Goal: Learn about a topic: Learn about a topic

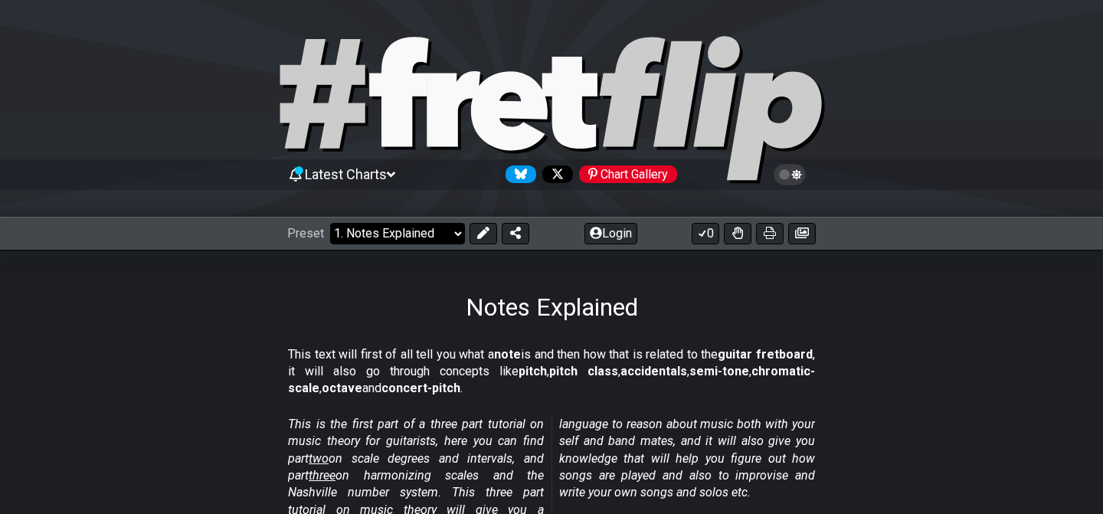
click at [420, 226] on select "Welcome to #fretflip! Initial Preset Custom Preset Minor Pentatonic Major Penta…" at bounding box center [397, 233] width 135 height 21
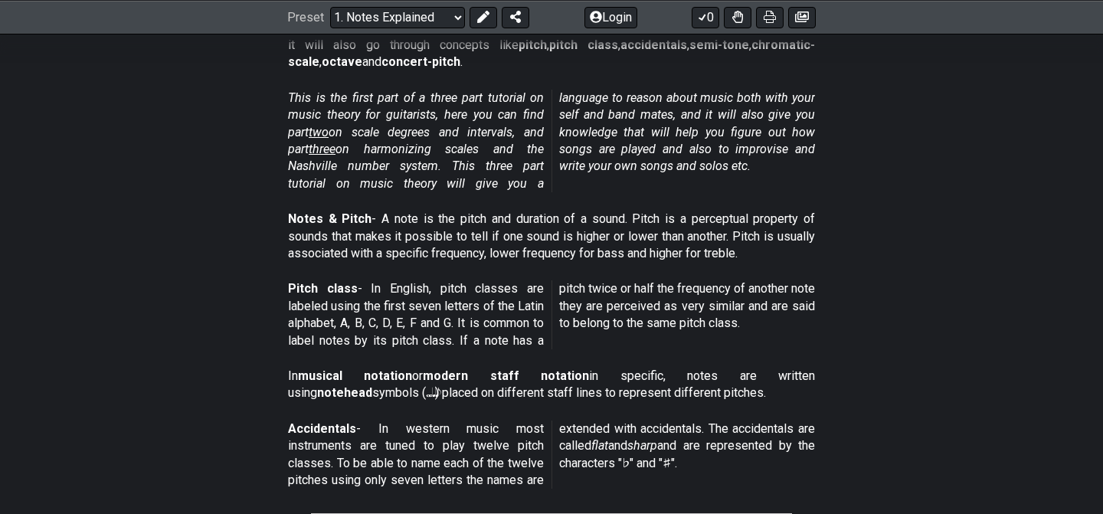
click at [264, 321] on section "Pitch class - In English, pitch classes are labeled using the first seven lette…" at bounding box center [551, 317] width 1103 height 87
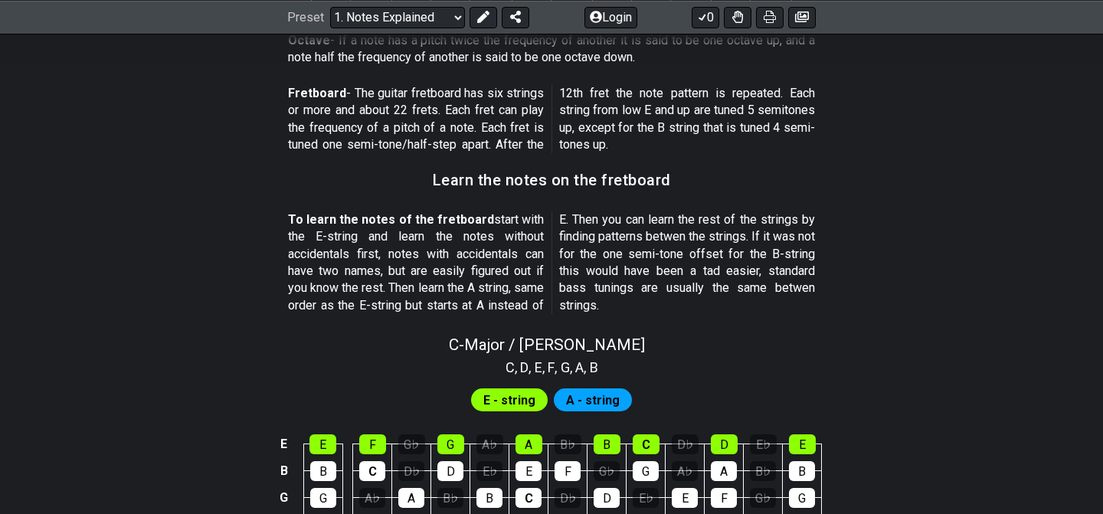
scroll to position [1377, 0]
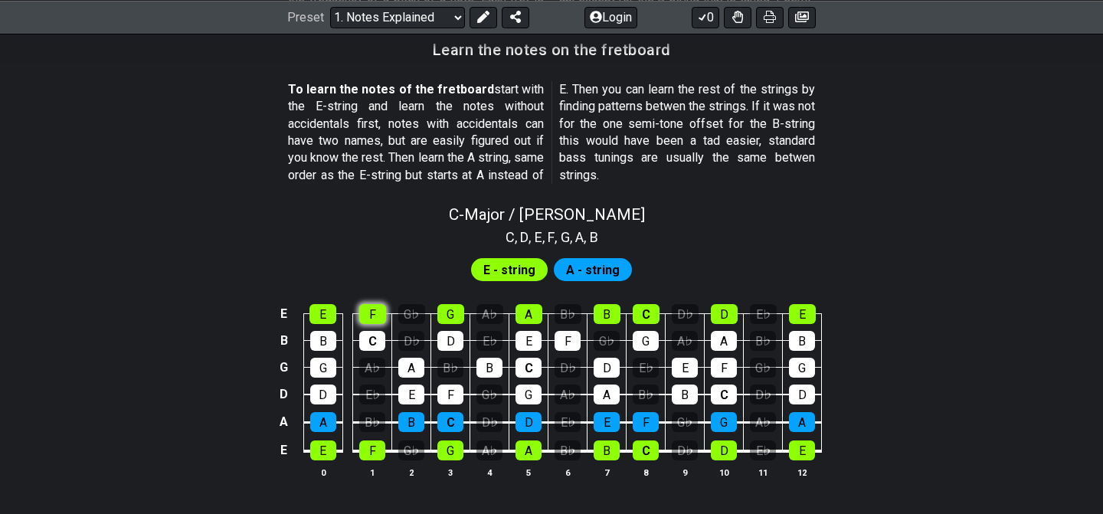
click at [372, 315] on div "F" at bounding box center [372, 314] width 27 height 20
click at [168, 420] on div "E E F G♭ G A♭ A B♭ B C D♭ D E♭ E B B C D♭ D E♭ E F G♭ G A♭ A B♭ B G G A♭ A B♭ B…" at bounding box center [551, 391] width 1103 height 215
click at [364, 313] on div "F" at bounding box center [372, 314] width 27 height 20
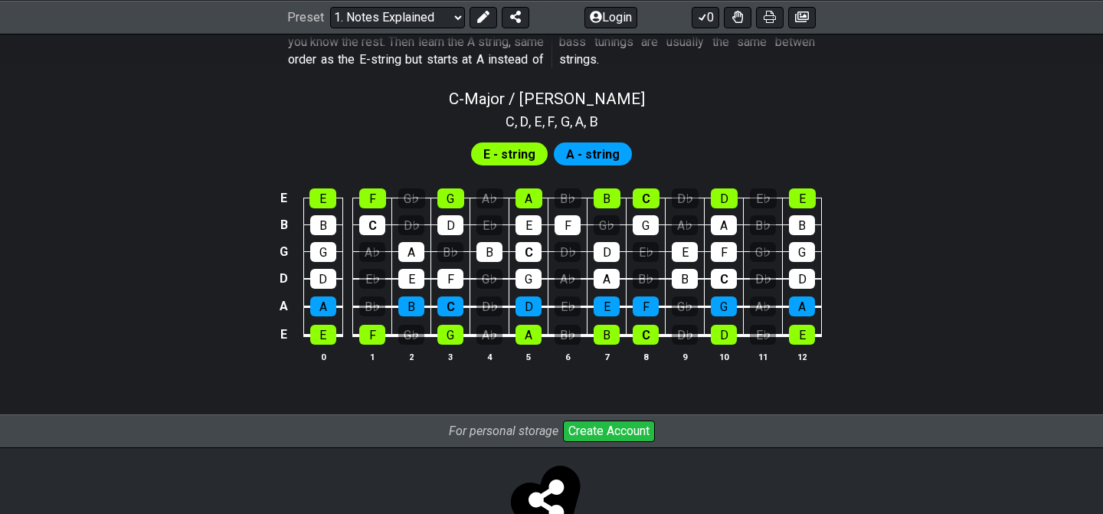
scroll to position [1544, 0]
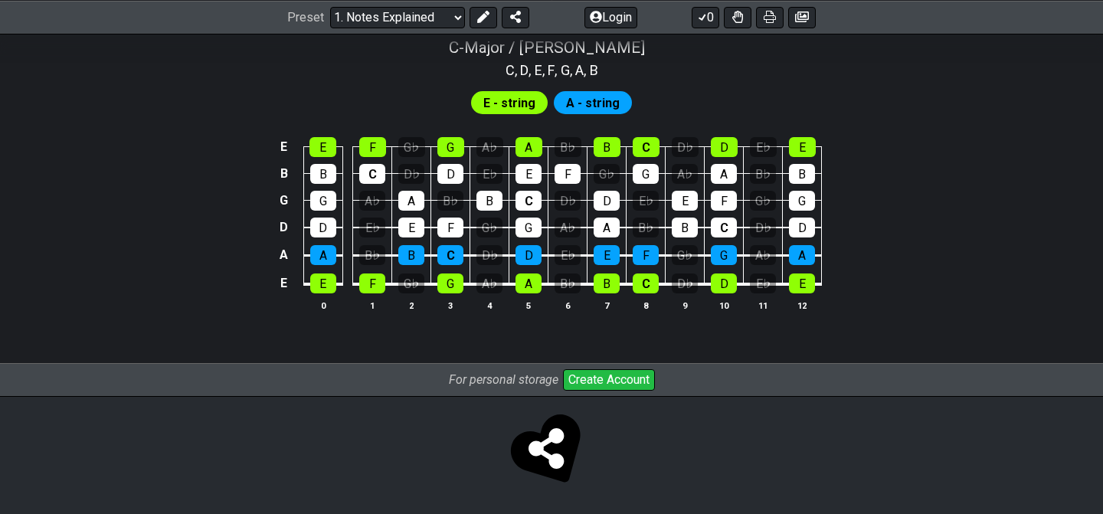
click at [596, 381] on button "Create Account" at bounding box center [609, 379] width 92 height 21
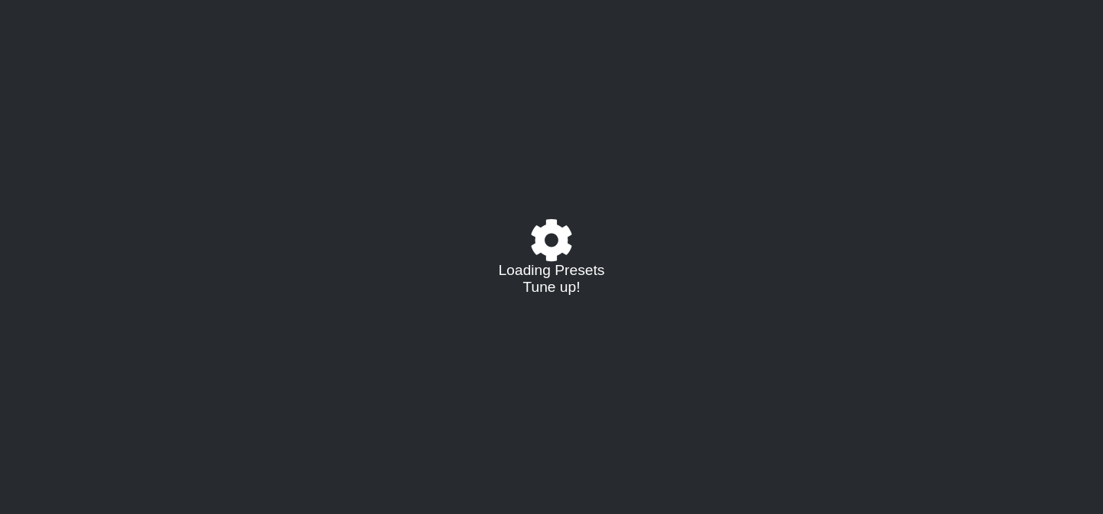
select select "/musical-notes-explained"
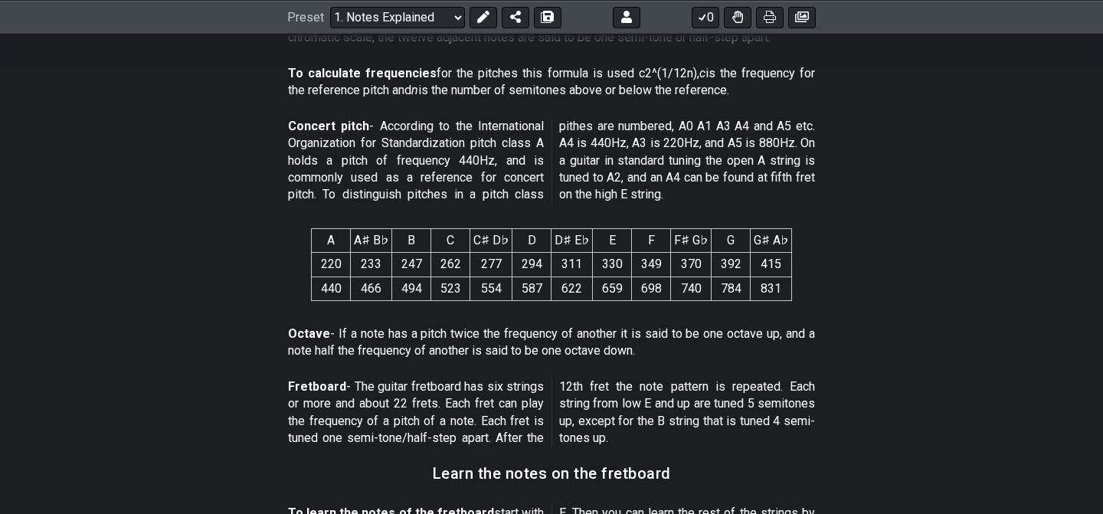
scroll to position [954, 0]
